Goal: Task Accomplishment & Management: Manage account settings

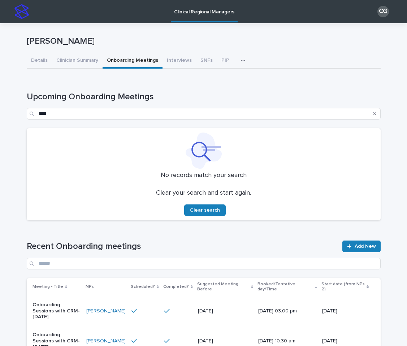
click at [375, 115] on icon "Search" at bounding box center [374, 114] width 3 height 4
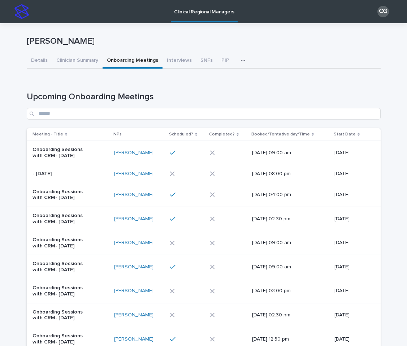
click at [249, 132] on th "Booked/Tentative day/Time" at bounding box center [290, 134] width 82 height 13
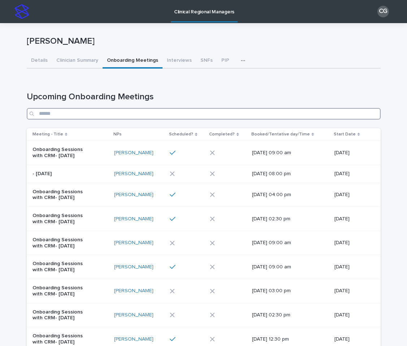
click at [230, 113] on input "Search" at bounding box center [204, 114] width 354 height 12
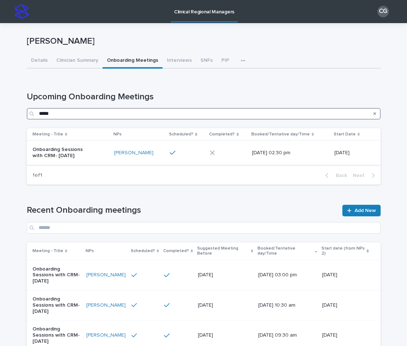
type input "*****"
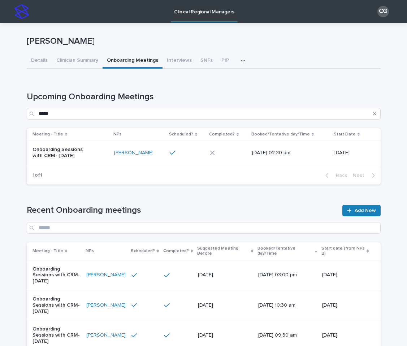
click at [87, 160] on div "Onboarding Sessions with CRM- [DATE]" at bounding box center [70, 153] width 76 height 18
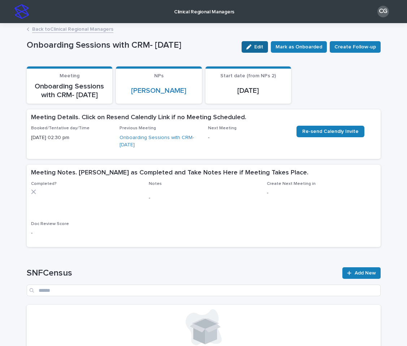
click at [254, 48] on div "button" at bounding box center [250, 46] width 8 height 5
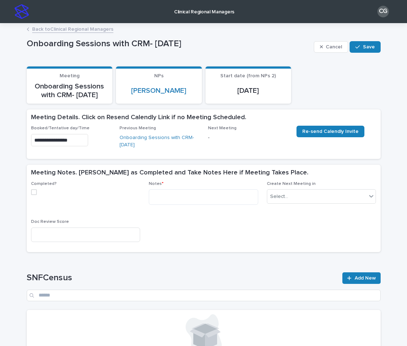
click at [34, 192] on span at bounding box center [34, 192] width 6 height 6
click at [205, 191] on textarea at bounding box center [203, 197] width 109 height 16
paste textarea "**********"
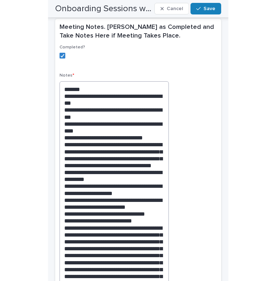
scroll to position [328, 0]
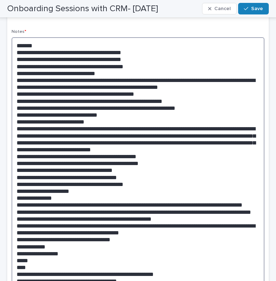
click at [79, 161] on textarea at bounding box center [138, 175] width 253 height 276
drag, startPoint x: 111, startPoint y: 159, endPoint x: 57, endPoint y: 158, distance: 53.4
click at [57, 158] on textarea at bounding box center [138, 175] width 253 height 276
drag, startPoint x: 190, startPoint y: 90, endPoint x: 15, endPoint y: 89, distance: 175.1
click at [15, 89] on textarea at bounding box center [138, 175] width 253 height 276
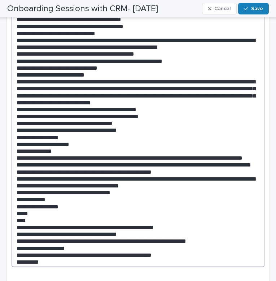
scroll to position [369, 0]
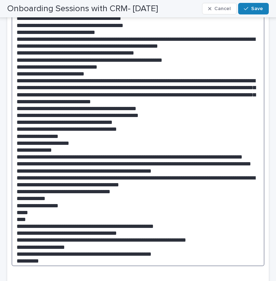
drag, startPoint x: 40, startPoint y: 180, endPoint x: 16, endPoint y: 176, distance: 24.5
click at [16, 176] on textarea at bounding box center [138, 131] width 253 height 270
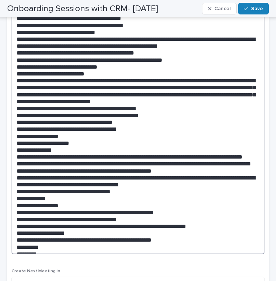
drag, startPoint x: 125, startPoint y: 157, endPoint x: 1, endPoint y: 157, distance: 124.5
click at [1, 157] on div "**********" at bounding box center [138, 84] width 276 height 840
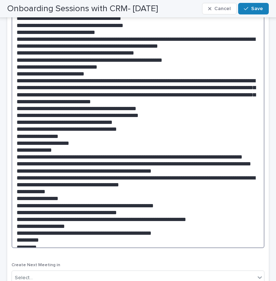
drag, startPoint x: 123, startPoint y: 177, endPoint x: -5, endPoint y: 177, distance: 128.1
click at [0, 177] on html "**********" at bounding box center [138, 140] width 276 height 281
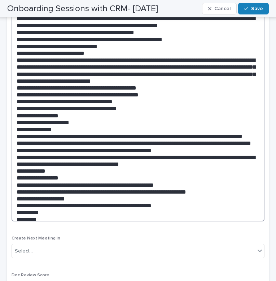
scroll to position [391, 0]
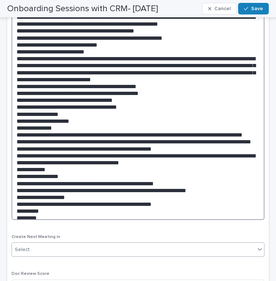
type textarea "**********"
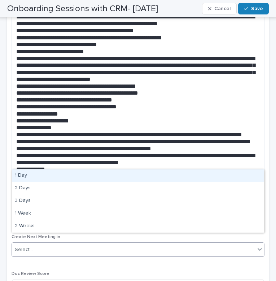
click at [49, 244] on div "Select..." at bounding box center [133, 250] width 243 height 12
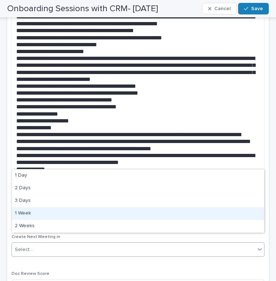
click at [48, 214] on div "1 Week" at bounding box center [138, 213] width 252 height 13
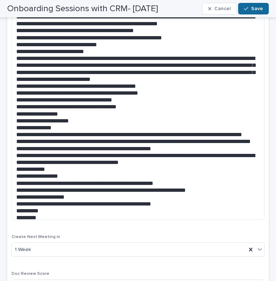
click at [251, 8] on div "button" at bounding box center [247, 8] width 7 height 5
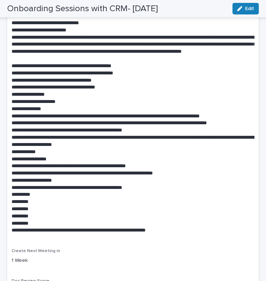
scroll to position [0, 0]
